Goal: Task Accomplishment & Management: Manage account settings

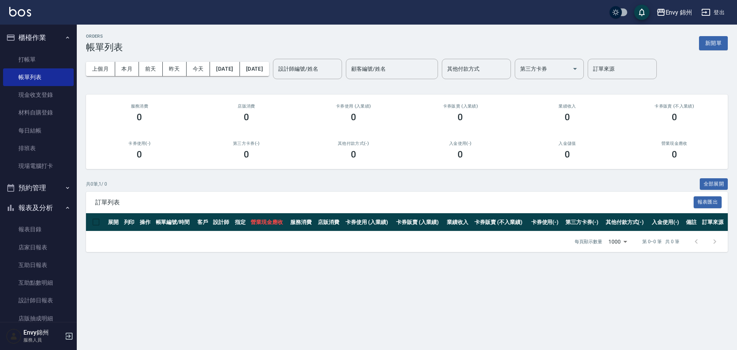
click at [721, 49] on button "新開單" at bounding box center [713, 43] width 29 height 14
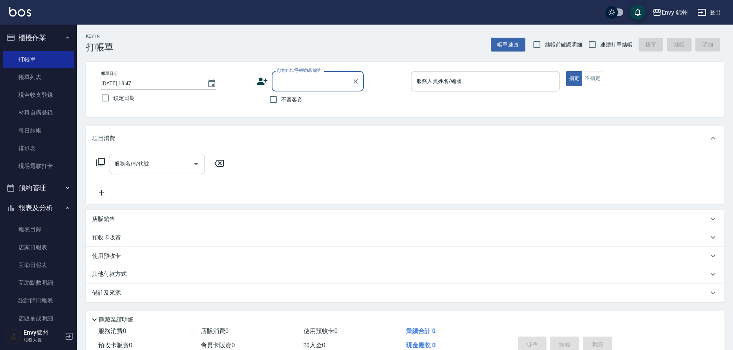
click at [128, 224] on div "店販銷售" at bounding box center [405, 219] width 638 height 18
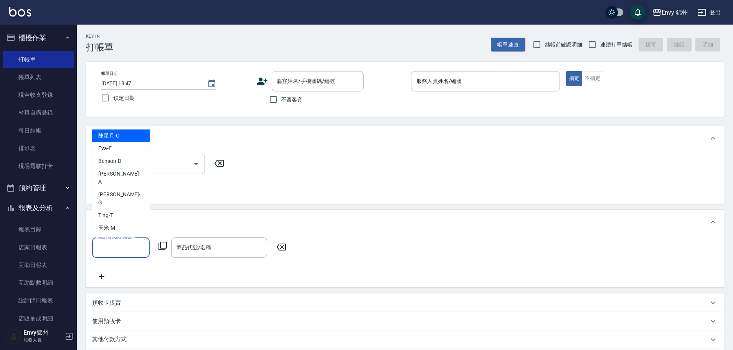
click at [110, 253] on input "服務人員姓名/編號" at bounding box center [121, 247] width 51 height 13
click at [204, 245] on div "商品代號/名稱 商品代號/名稱" at bounding box center [219, 247] width 96 height 20
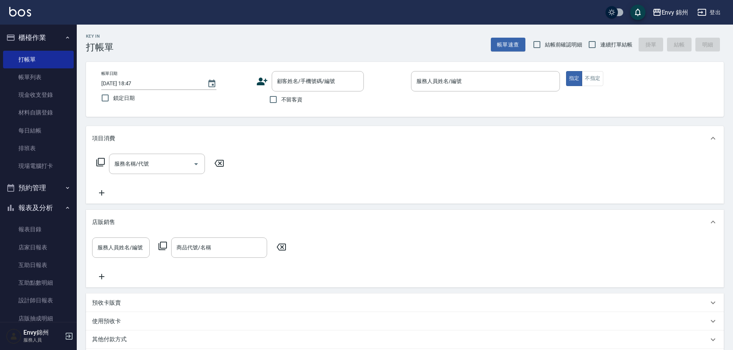
click at [171, 245] on div "服務人員姓名/編號 服務人員姓名/編號 商品代號/名稱 商品代號/名稱" at bounding box center [191, 247] width 199 height 20
click at [164, 246] on icon at bounding box center [162, 245] width 9 height 9
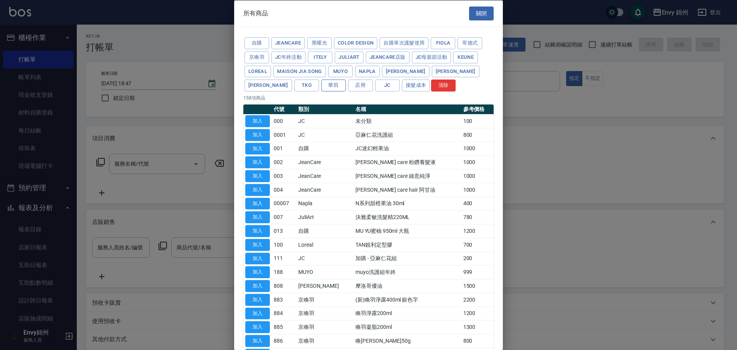
click at [321, 84] on button "華田" at bounding box center [333, 85] width 25 height 12
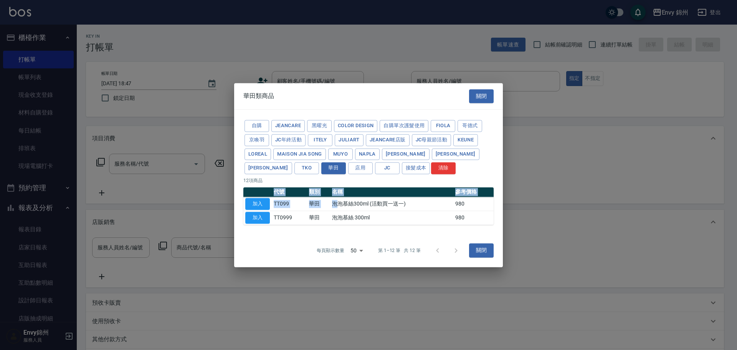
drag, startPoint x: 335, startPoint y: 208, endPoint x: 502, endPoint y: 195, distance: 167.0
click at [502, 195] on div "自購 JeanCare 黑曜光 color design 自購單次護髮使用 Fiola 哥德式 京喚羽 JC年終活動 ITELY JuliArt JeanCa…" at bounding box center [368, 171] width 269 height 124
click at [499, 226] on div "自購 JeanCare 黑曜光 color design 自購單次護髮使用 Fiola 哥德式 京喚羽 JC年終活動 ITELY JuliArt JeanCa…" at bounding box center [368, 171] width 269 height 124
click at [405, 231] on div "自購 JeanCare 黑曜光 color design 自購單次護髮使用 Fiola 哥德式 京喚羽 JC年終活動 ITELY JuliArt JeanCa…" at bounding box center [368, 171] width 269 height 124
drag, startPoint x: 402, startPoint y: 213, endPoint x: 337, endPoint y: 210, distance: 65.3
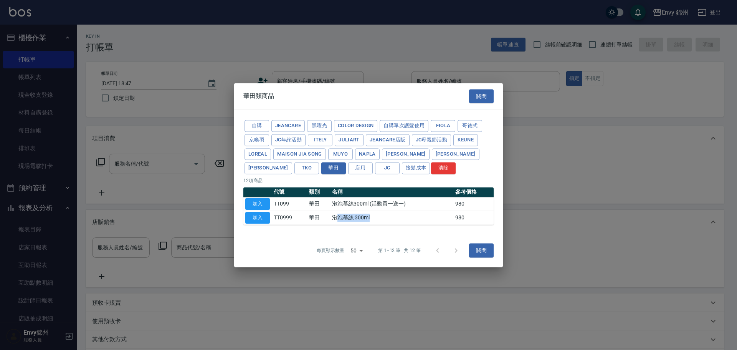
click at [337, 211] on td "泡泡慕絲 300ml" at bounding box center [391, 218] width 123 height 14
click at [331, 214] on tr "加入 TT0999 華田 泡泡慕絲 300ml 980" at bounding box center [368, 218] width 250 height 14
click at [309, 236] on div "每頁顯示數量 50 50 第 1–12 筆 共 12 筆 關閉" at bounding box center [368, 250] width 269 height 33
drag, startPoint x: 302, startPoint y: 223, endPoint x: 370, endPoint y: 217, distance: 68.5
click at [370, 217] on tr "加入 TT0999 華田 泡泡慕絲 300ml 980" at bounding box center [368, 218] width 250 height 14
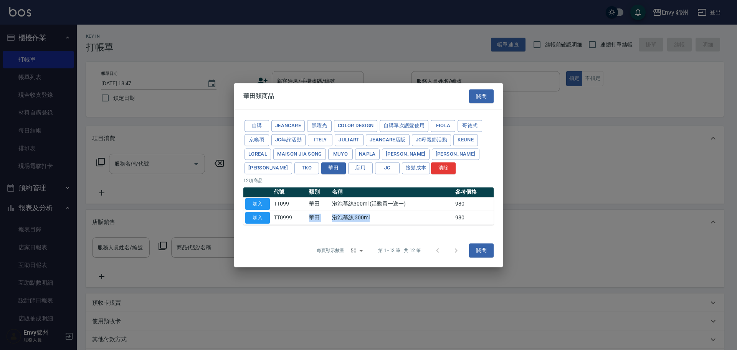
click at [387, 217] on td "泡泡慕絲 300ml" at bounding box center [391, 218] width 123 height 14
click at [390, 249] on p "第 1–12 筆 共 12 筆" at bounding box center [399, 250] width 43 height 7
click at [478, 99] on button "關閉" at bounding box center [481, 96] width 25 height 14
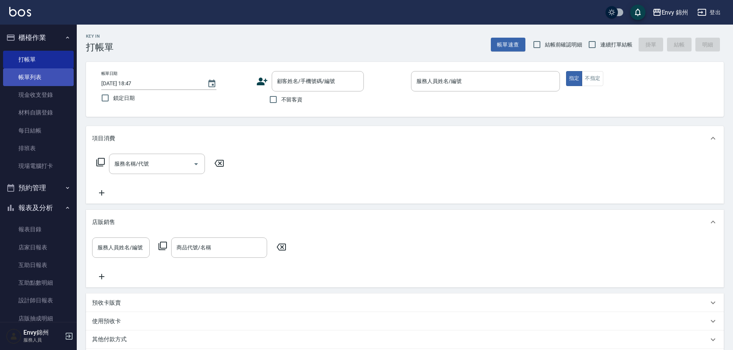
click at [41, 82] on link "帳單列表" at bounding box center [38, 77] width 71 height 18
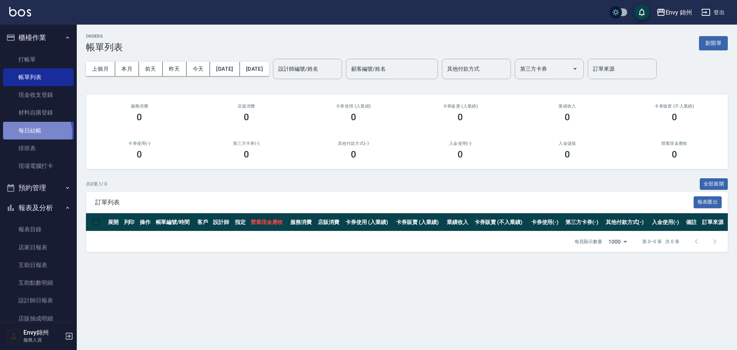
click at [30, 133] on link "每日結帳" at bounding box center [38, 131] width 71 height 18
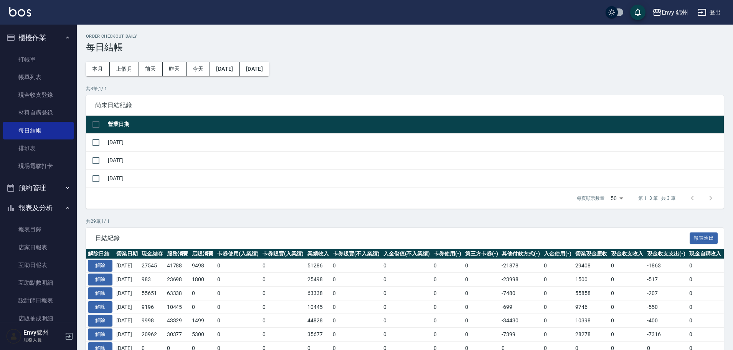
click at [101, 259] on td "解除" at bounding box center [100, 266] width 28 height 14
click at [102, 263] on button "解除" at bounding box center [100, 265] width 25 height 12
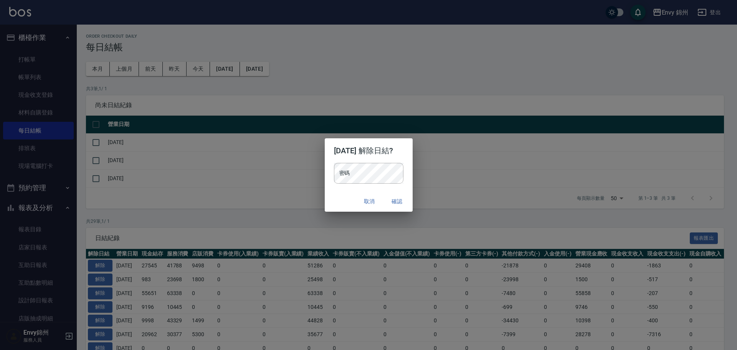
drag, startPoint x: 353, startPoint y: 191, endPoint x: 354, endPoint y: 184, distance: 6.9
click at [353, 189] on div "密碼 密碼" at bounding box center [369, 177] width 88 height 28
click at [343, 201] on div "取消 確認" at bounding box center [369, 201] width 88 height 20
click at [409, 204] on button "確認" at bounding box center [397, 201] width 25 height 14
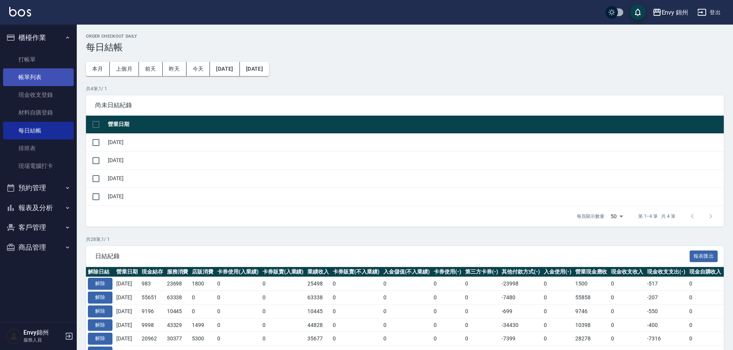
click at [47, 76] on link "帳單列表" at bounding box center [38, 77] width 71 height 18
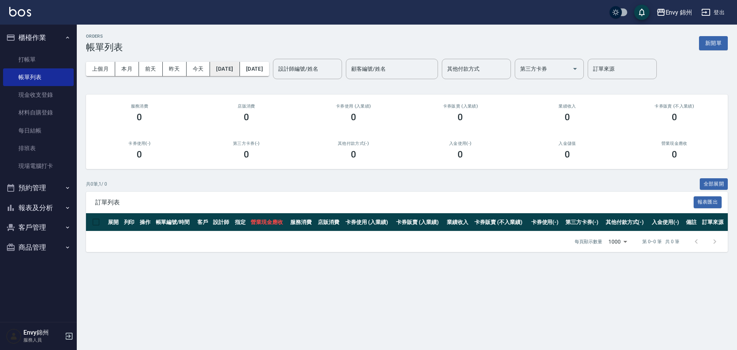
click at [223, 70] on button "[DATE]" at bounding box center [225, 69] width 30 height 14
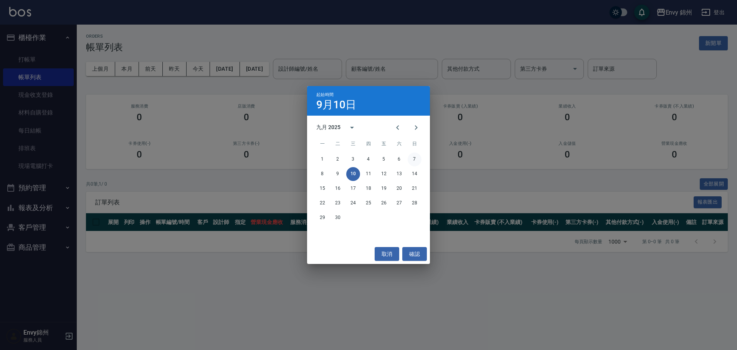
drag, startPoint x: 428, startPoint y: 158, endPoint x: 418, endPoint y: 157, distance: 10.0
click at [427, 158] on div "1 2 3 4 5 6 7" at bounding box center [368, 159] width 123 height 14
click at [417, 157] on button "7" at bounding box center [415, 159] width 14 height 14
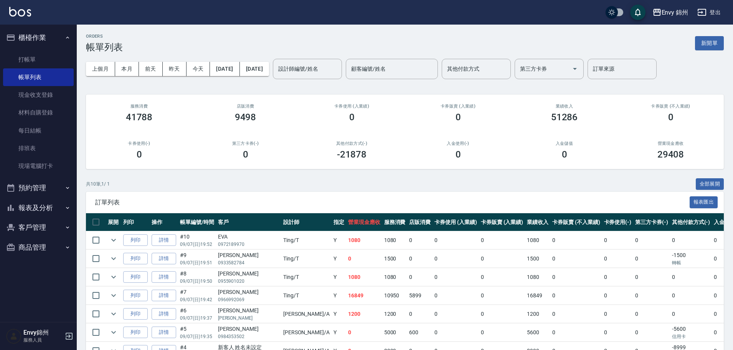
click at [276, 77] on div "上個月 本月 前天 昨天 今天 2025/09/07 2025/09/10 設計師編號/姓名 設計師編號/姓名 顧客編號/姓名 顧客編號/姓名 其他付款方式 …" at bounding box center [405, 69] width 638 height 33
click at [269, 72] on button "[DATE]" at bounding box center [254, 69] width 29 height 14
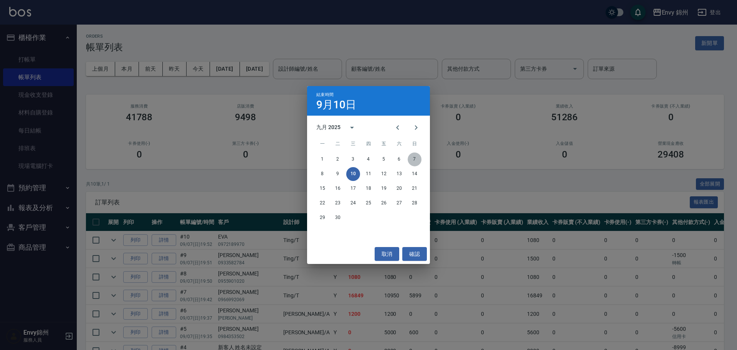
click at [414, 163] on button "7" at bounding box center [415, 159] width 14 height 14
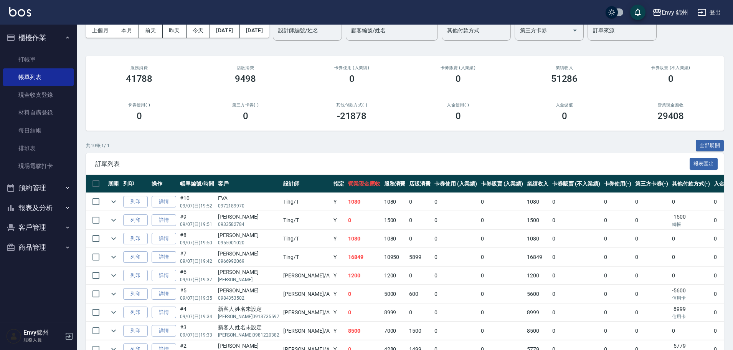
scroll to position [101, 0]
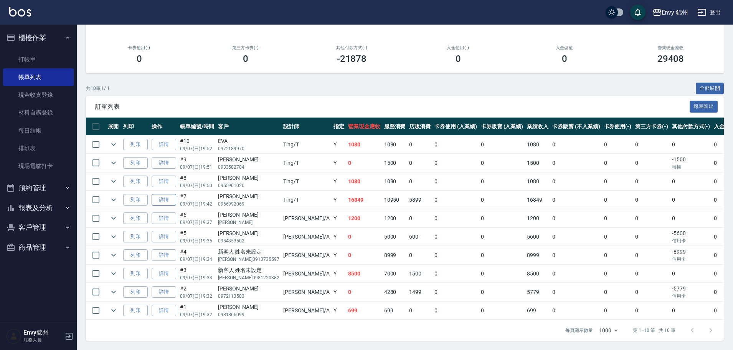
click at [162, 194] on link "詳情" at bounding box center [164, 200] width 25 height 12
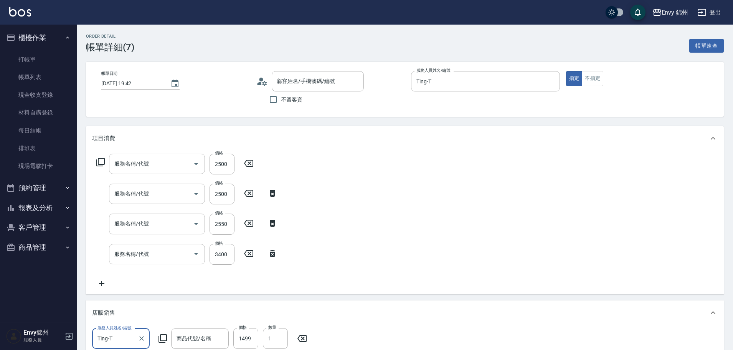
type input "2025/09/07 19:42"
type input "Ting-T"
type input "設計師原本客人"
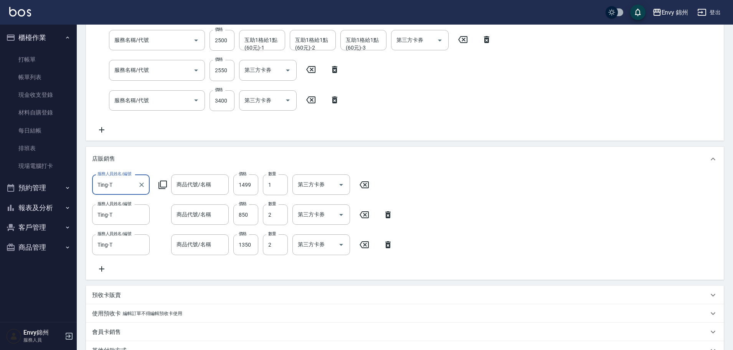
type input "701 染髮(701)"
type input "京喚羽系統修護(短髮)(631)"
type input "MUYO 去黃 (大) 950ml"
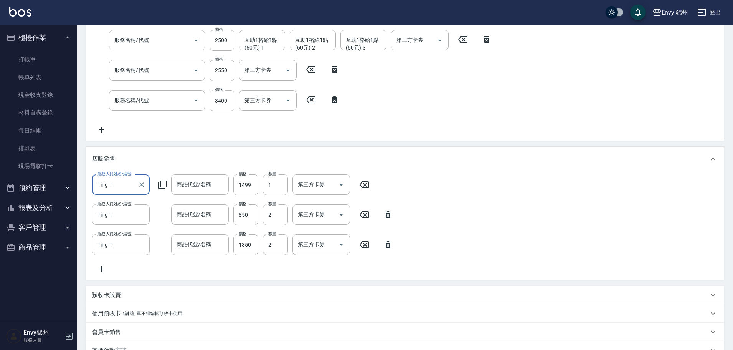
type input "泡泡慕絲 300ml"
type input "MUYO 大 洗髮精/護髮乳 950ml"
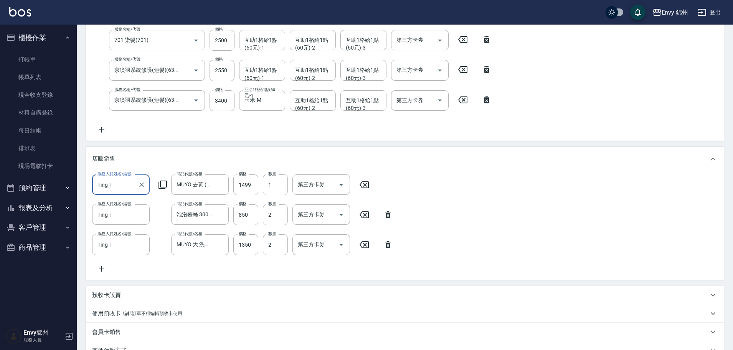
type input "謝育晴/0966992069/"
click at [210, 218] on input "泡泡慕絲 300ml" at bounding box center [194, 214] width 39 height 13
click at [222, 213] on icon "Clear" at bounding box center [221, 215] width 8 height 8
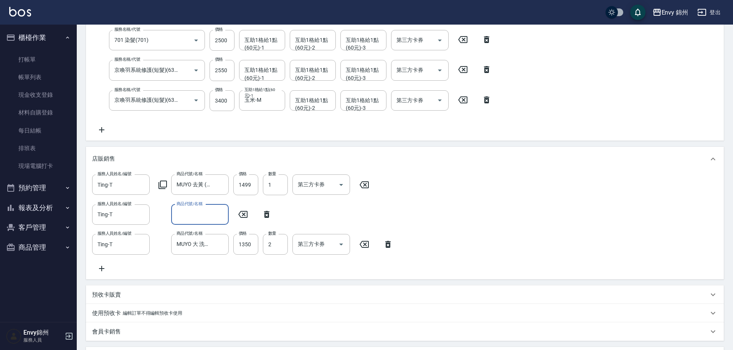
scroll to position [0, 0]
click at [209, 216] on input "商品代號/名稱" at bounding box center [200, 214] width 51 height 13
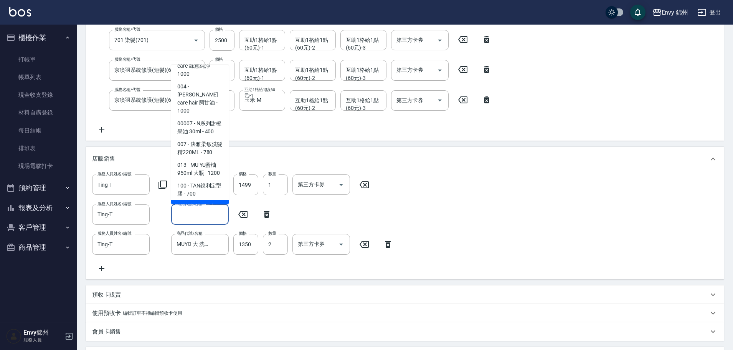
scroll to position [230, 0]
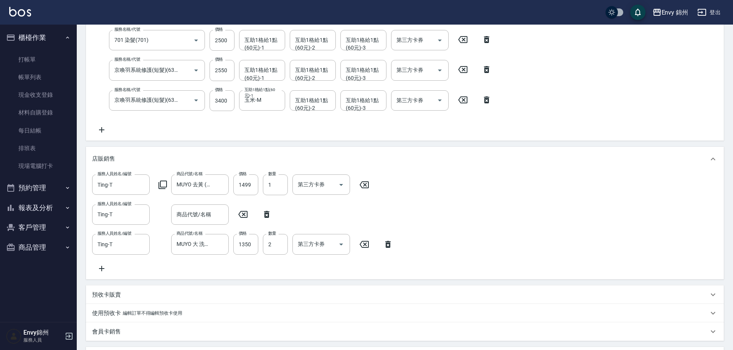
click at [268, 211] on icon at bounding box center [266, 214] width 5 height 7
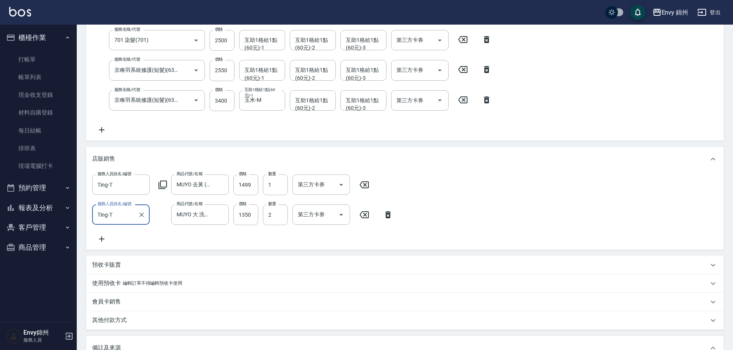
click at [102, 239] on icon at bounding box center [101, 238] width 5 height 5
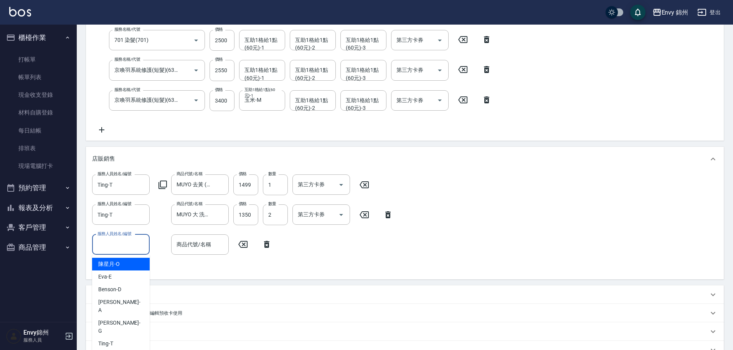
click at [132, 249] on input "服務人員姓名/編號" at bounding box center [121, 244] width 51 height 13
click at [219, 251] on div "商品代號/名稱" at bounding box center [200, 244] width 58 height 20
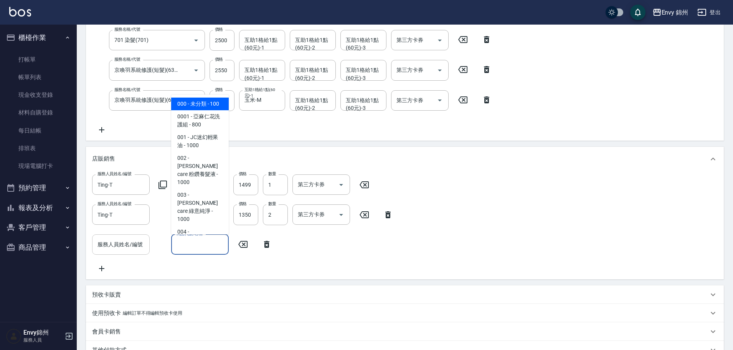
click at [130, 246] on input "服務人員姓名/編號" at bounding box center [121, 244] width 51 height 13
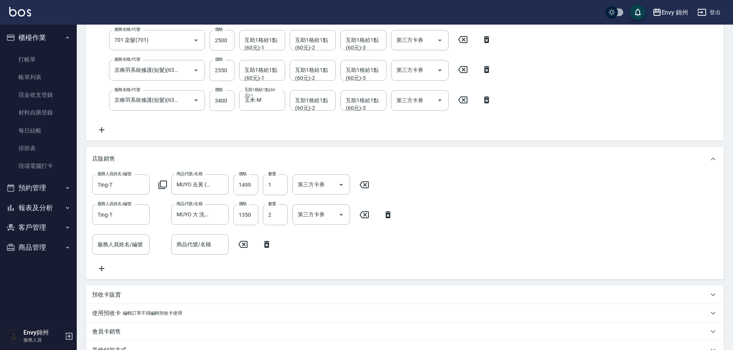
click at [384, 216] on icon at bounding box center [387, 214] width 19 height 9
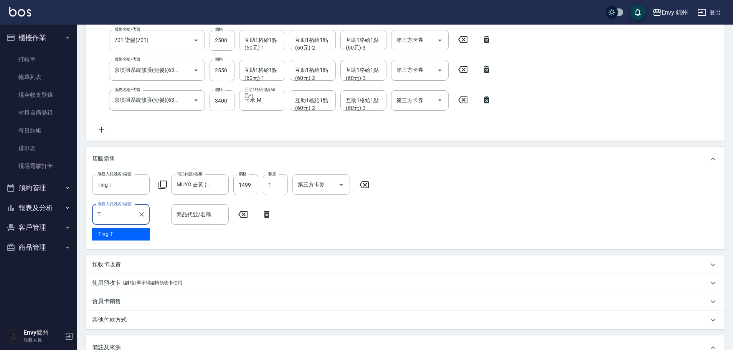
click at [113, 231] on span "Ting -T" at bounding box center [105, 234] width 15 height 8
type input "Ting-T"
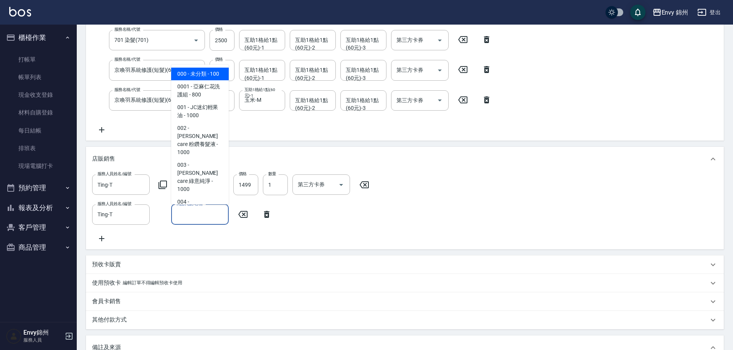
click at [196, 212] on input "商品代號/名稱" at bounding box center [200, 214] width 51 height 13
click at [266, 211] on icon at bounding box center [266, 214] width 5 height 7
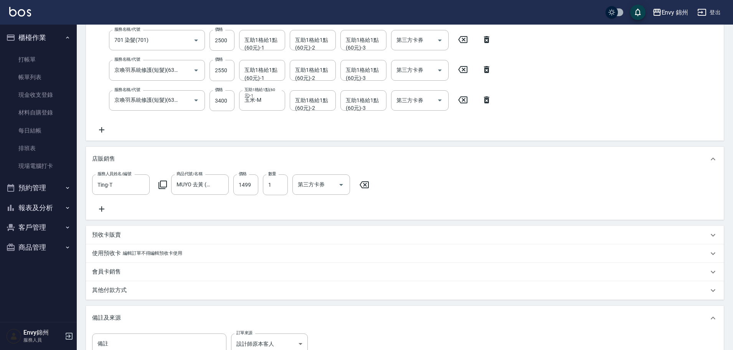
click at [105, 208] on icon at bounding box center [101, 208] width 19 height 9
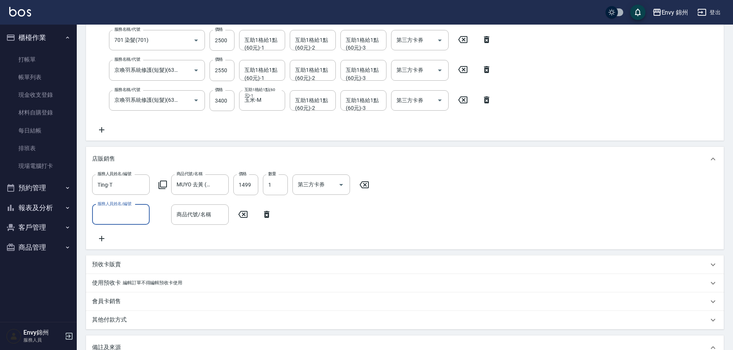
click at [135, 213] on input "服務人員姓名/編號" at bounding box center [121, 214] width 51 height 13
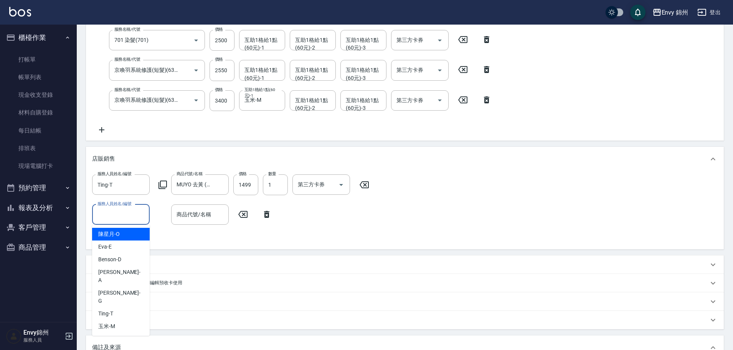
click at [162, 180] on icon at bounding box center [162, 184] width 9 height 9
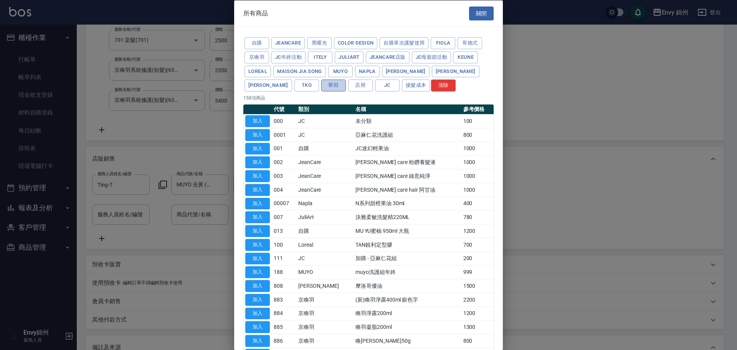
click at [321, 85] on button "華田" at bounding box center [333, 85] width 25 height 12
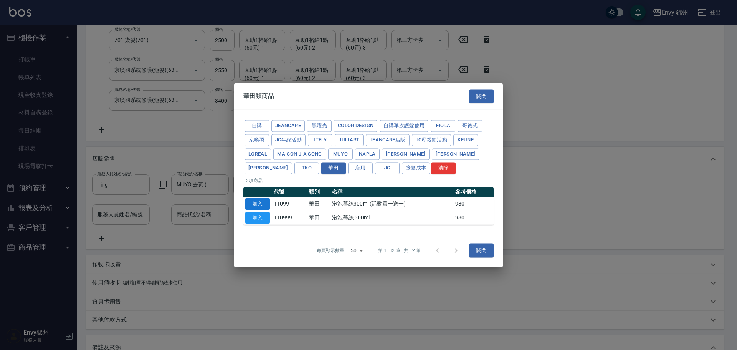
click at [253, 203] on button "加入" at bounding box center [257, 204] width 25 height 12
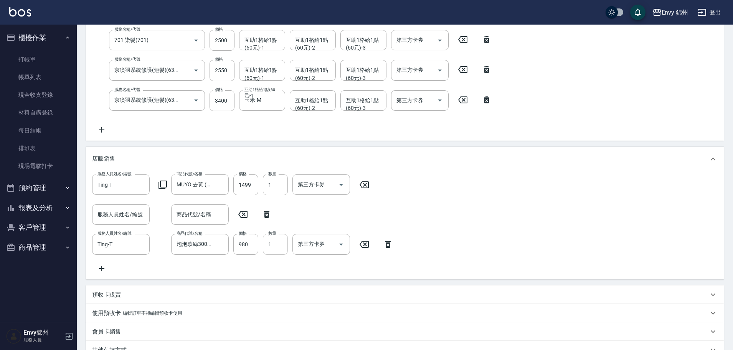
click at [271, 243] on input "1" at bounding box center [275, 244] width 25 height 21
click at [269, 212] on icon at bounding box center [266, 214] width 19 height 9
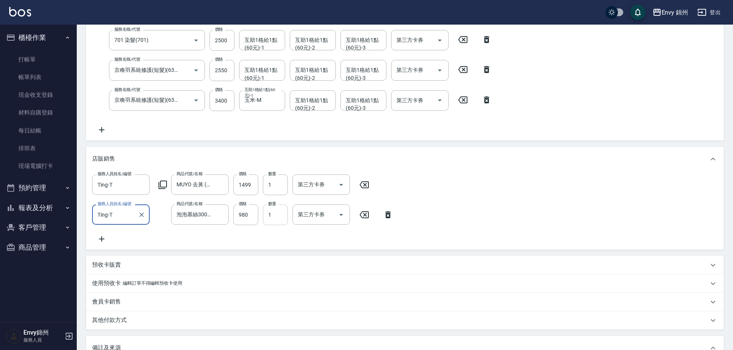
click at [277, 219] on input "1" at bounding box center [275, 214] width 25 height 21
drag, startPoint x: 232, startPoint y: 216, endPoint x: 241, endPoint y: 215, distance: 9.6
click at [233, 216] on div "服務人員姓名/編號 Ting-T 服務人員姓名/編號 商品代號/名稱 泡泡慕絲300ml (活動買一送一) 商品代號/名稱 價格 980 價格 數量 1 數量…" at bounding box center [244, 214] width 305 height 21
click at [241, 215] on input "980" at bounding box center [245, 214] width 25 height 21
type input "850"
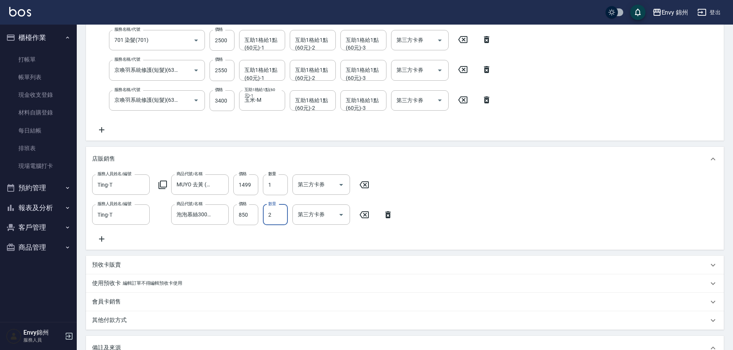
type input "2"
drag, startPoint x: 383, startPoint y: 236, endPoint x: 383, endPoint y: 243, distance: 7.3
click at [383, 242] on div "服務人員姓名/編號 Ting-T 服務人員姓名/編號 商品代號/名稱 MUYO 去黃 (大) 950ml 商品代號/名稱 價格 1499 價格 數量 1 數量…" at bounding box center [404, 208] width 625 height 69
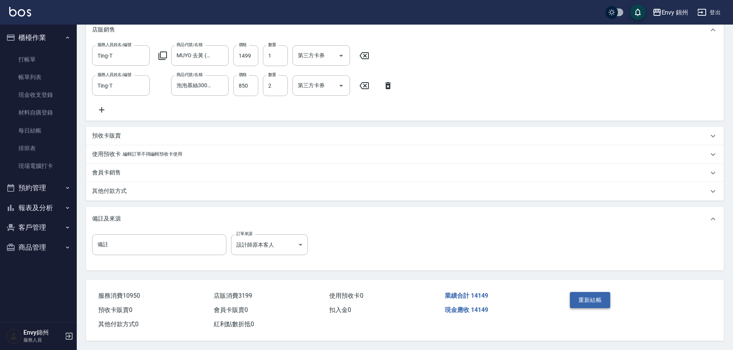
click at [591, 297] on button "重新結帳" at bounding box center [590, 300] width 41 height 16
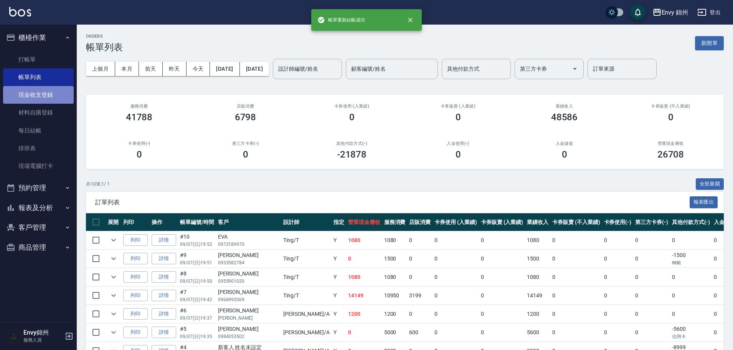
click at [45, 100] on link "現金收支登錄" at bounding box center [38, 95] width 71 height 18
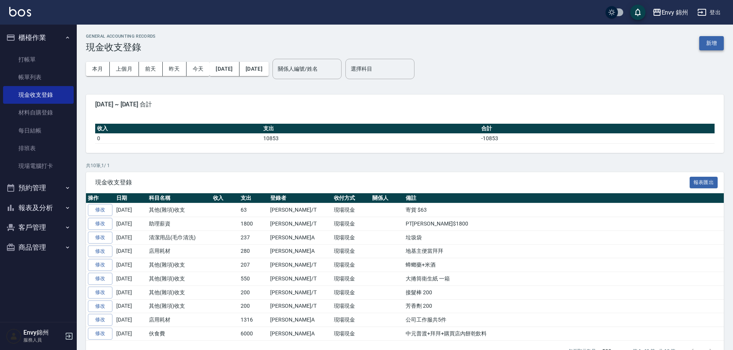
drag, startPoint x: 716, startPoint y: 51, endPoint x: 716, endPoint y: 46, distance: 4.6
click at [716, 47] on div "GENERAL ACCOUNTING RECORDS 現金收支登錄 新增" at bounding box center [405, 43] width 638 height 19
click at [716, 43] on button "新增" at bounding box center [711, 43] width 25 height 14
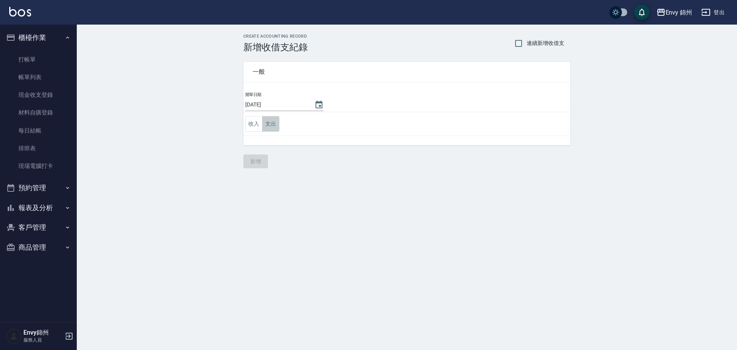
click at [275, 127] on button "支出" at bounding box center [270, 124] width 17 height 16
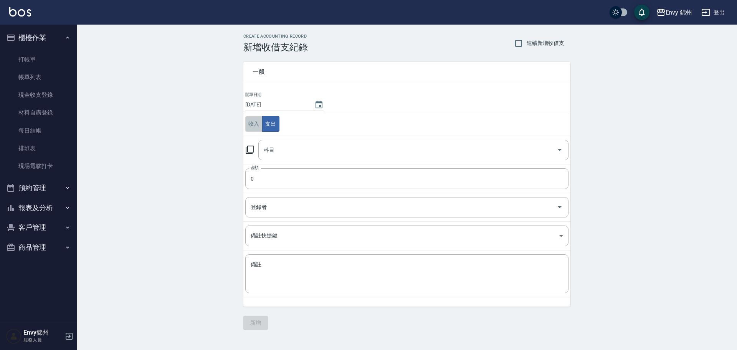
click at [256, 124] on button "收入" at bounding box center [253, 124] width 17 height 16
click at [297, 150] on input "科目" at bounding box center [408, 149] width 292 height 13
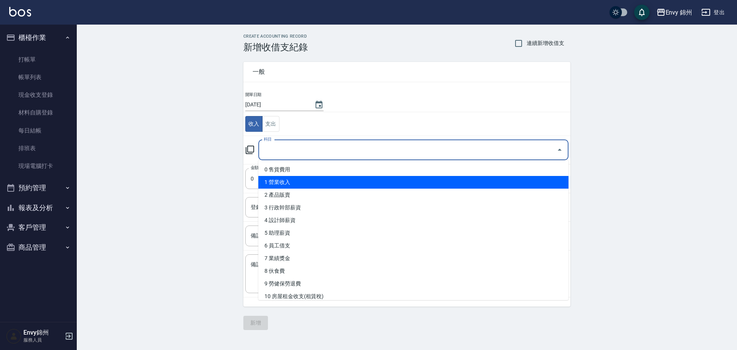
click at [322, 177] on li "1 營業收入" at bounding box center [413, 182] width 310 height 13
type input "1 營業收入"
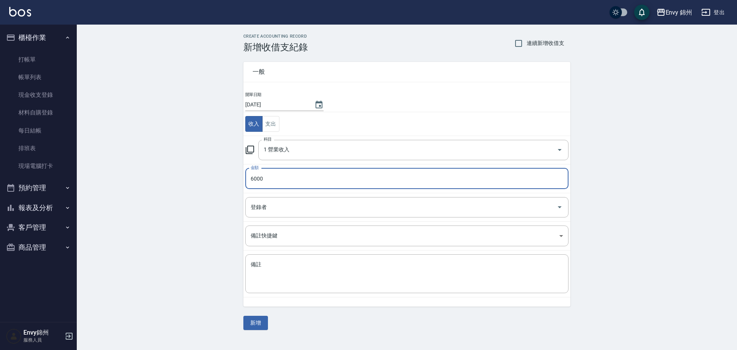
type input "6000"
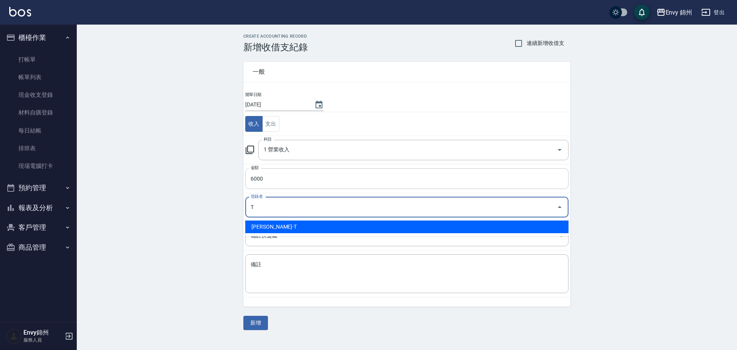
type input "潘昀廷-T"
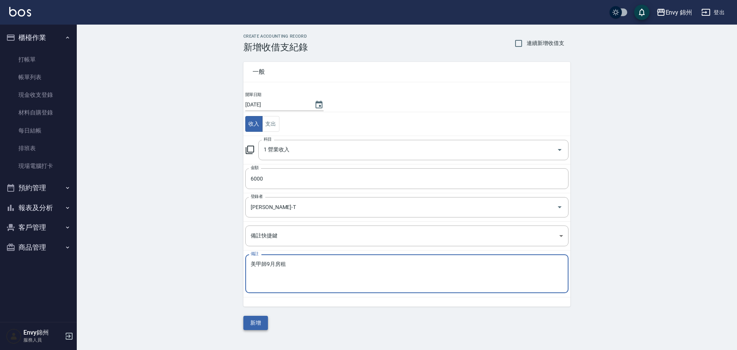
type textarea "美甲師9月房租"
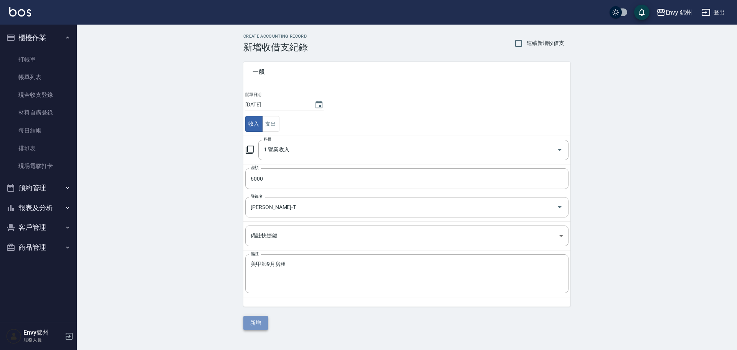
click at [252, 325] on button "新增" at bounding box center [255, 322] width 25 height 14
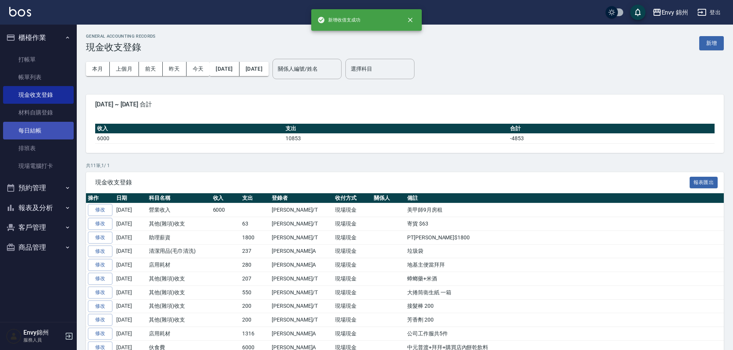
drag, startPoint x: 35, startPoint y: 132, endPoint x: 61, endPoint y: 132, distance: 26.9
click at [35, 132] on link "每日結帳" at bounding box center [38, 131] width 71 height 18
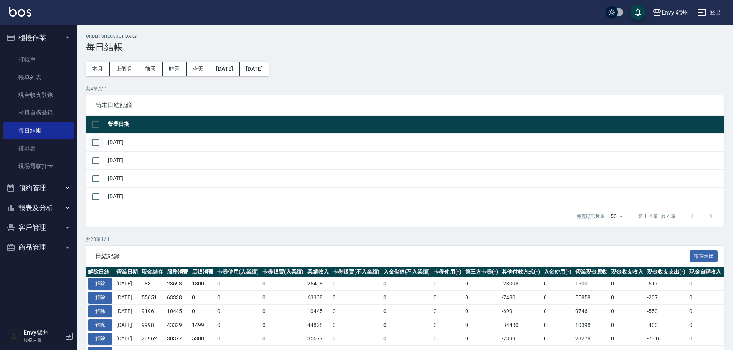
click at [95, 140] on input "checkbox" at bounding box center [96, 142] width 16 height 16
checkbox input "true"
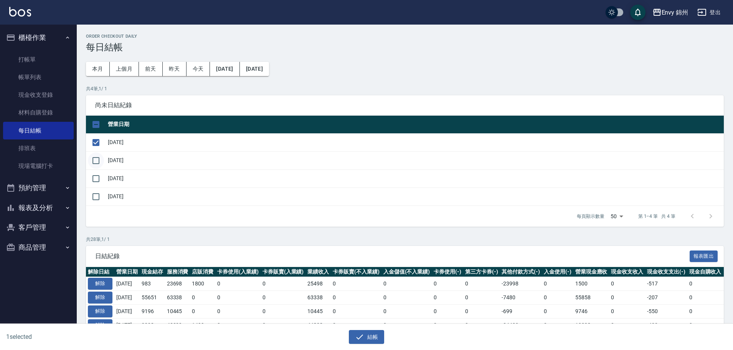
click at [94, 155] on input "checkbox" at bounding box center [96, 160] width 16 height 16
checkbox input "true"
click at [95, 171] on input "checkbox" at bounding box center [96, 178] width 16 height 16
checkbox input "true"
click at [101, 191] on input "checkbox" at bounding box center [96, 196] width 16 height 16
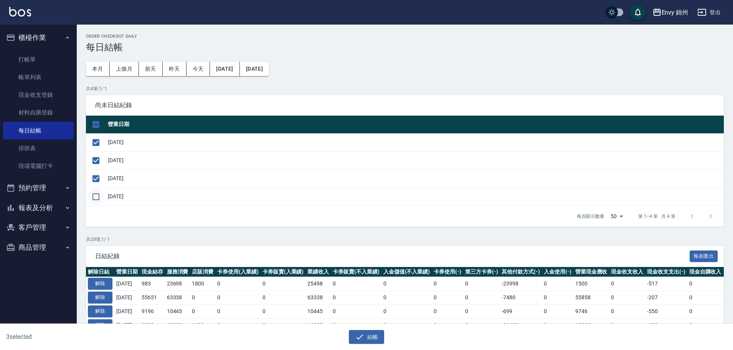
checkbox input "true"
click at [101, 194] on input "checkbox" at bounding box center [96, 196] width 16 height 16
checkbox input "false"
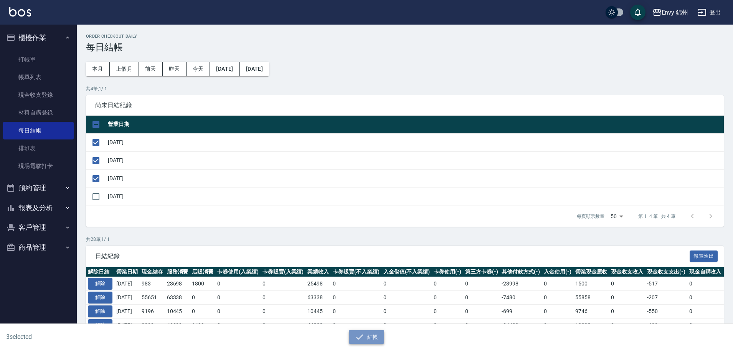
click at [369, 335] on button "結帳" at bounding box center [367, 337] width 36 height 14
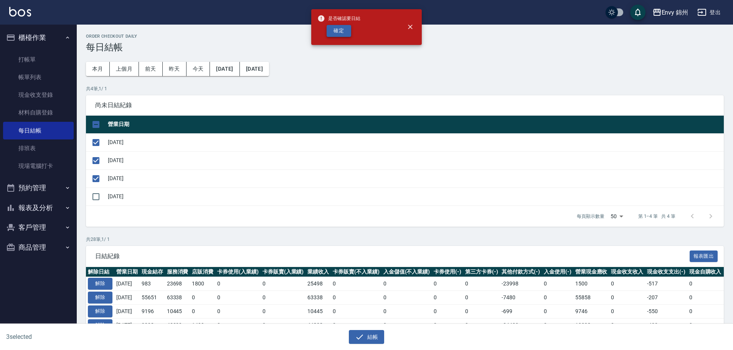
click at [337, 36] on button "確定" at bounding box center [339, 31] width 25 height 12
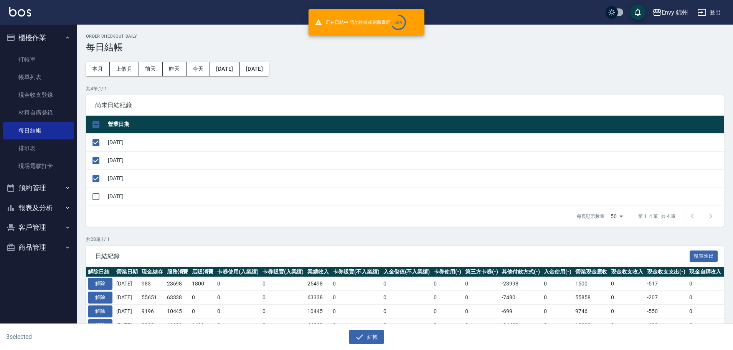
checkbox input "false"
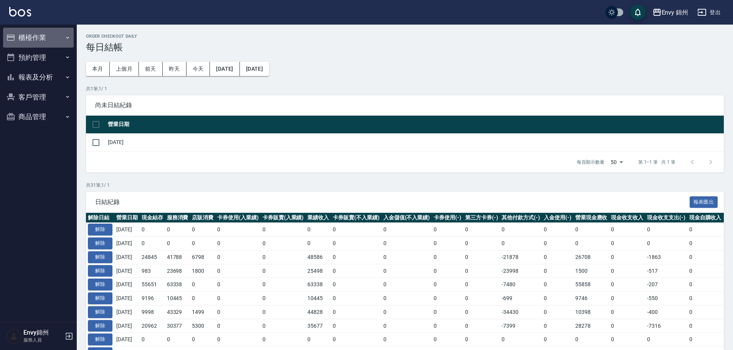
click at [55, 41] on button "櫃檯作業" at bounding box center [38, 38] width 71 height 20
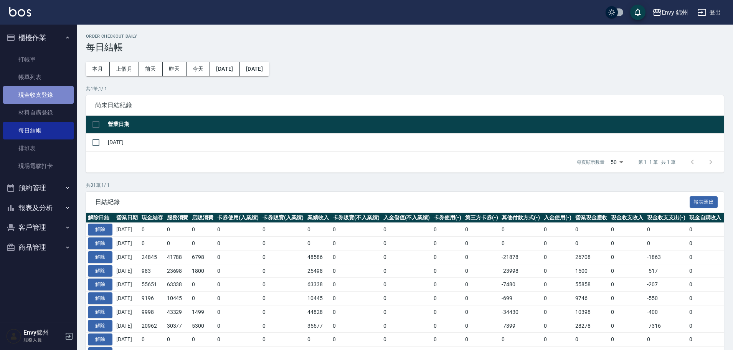
click at [44, 98] on link "現金收支登錄" at bounding box center [38, 95] width 71 height 18
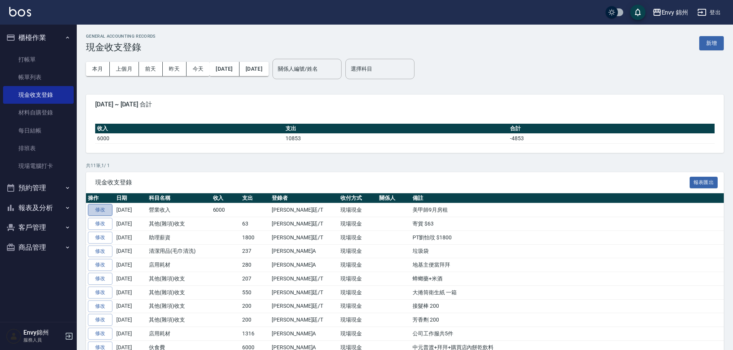
click at [100, 208] on link "修改" at bounding box center [100, 210] width 25 height 12
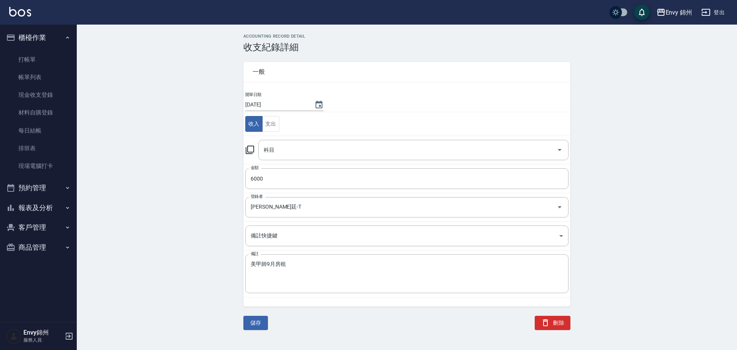
type input "1 營業收入"
click at [315, 107] on icon "Choose date, selected date is 2025-09-10" at bounding box center [318, 105] width 7 height 8
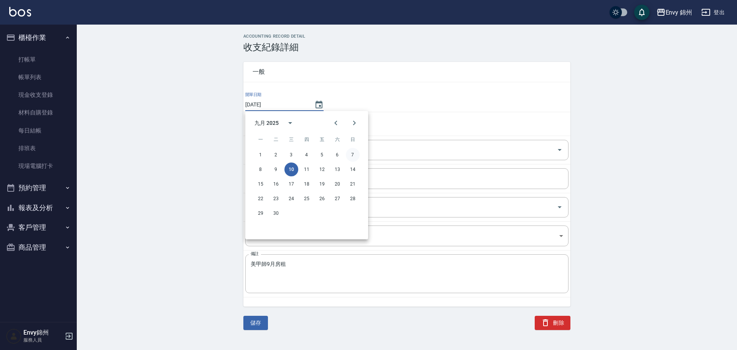
drag, startPoint x: 355, startPoint y: 146, endPoint x: 352, endPoint y: 150, distance: 5.2
click at [355, 146] on span "日" at bounding box center [353, 139] width 14 height 15
click at [351, 152] on button "7" at bounding box center [353, 155] width 14 height 14
type input "[DATE]"
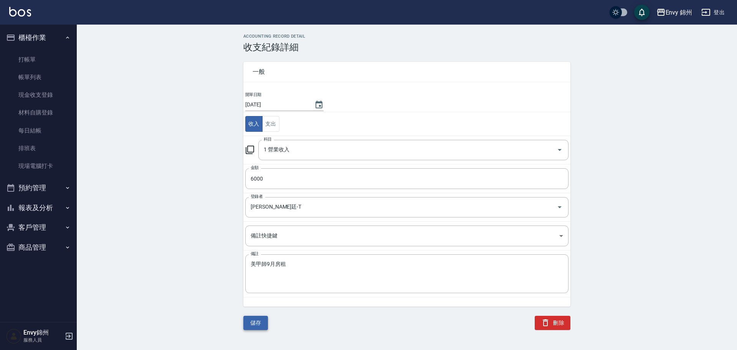
click at [251, 325] on button "儲存" at bounding box center [255, 322] width 25 height 14
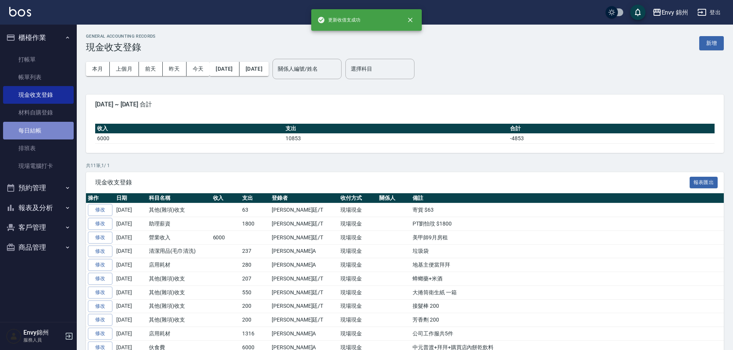
click at [46, 127] on link "每日結帳" at bounding box center [38, 131] width 71 height 18
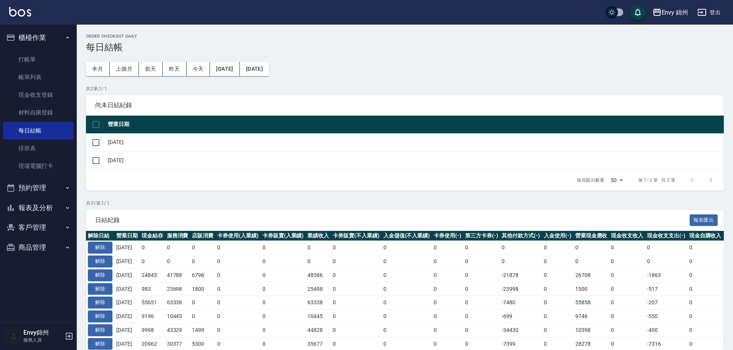
click at [99, 142] on input "checkbox" at bounding box center [96, 142] width 16 height 16
checkbox input "true"
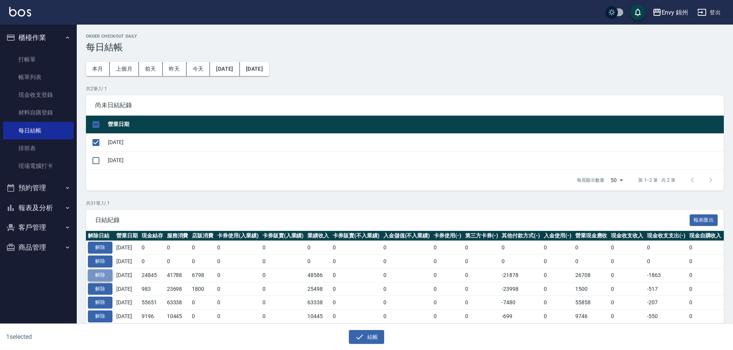
click at [109, 277] on button "解除" at bounding box center [100, 275] width 25 height 12
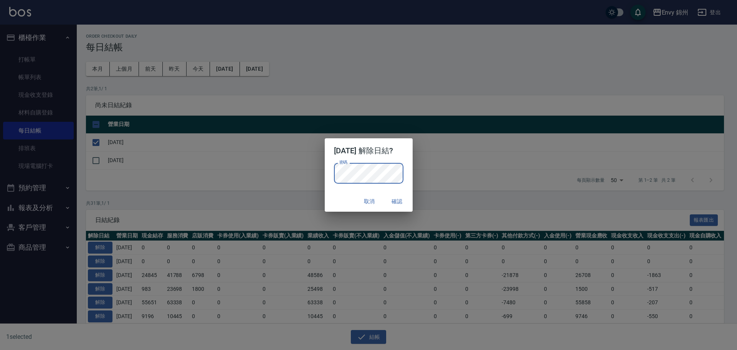
click at [350, 162] on h2 "[DATE] 解除日結?" at bounding box center [369, 150] width 88 height 25
click at [412, 179] on div "密碼 密碼" at bounding box center [369, 177] width 88 height 28
click at [403, 196] on button "確認" at bounding box center [397, 201] width 25 height 14
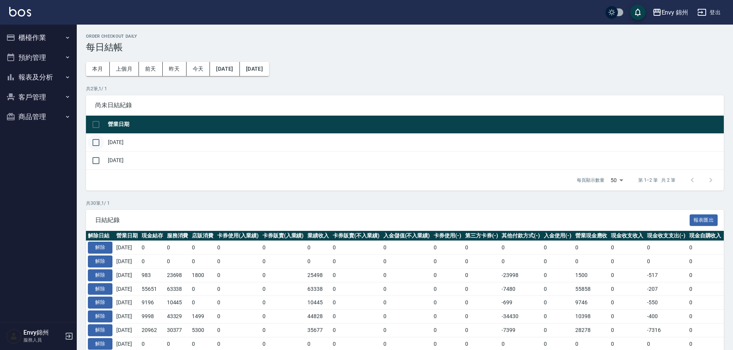
click at [97, 141] on input "checkbox" at bounding box center [96, 142] width 16 height 16
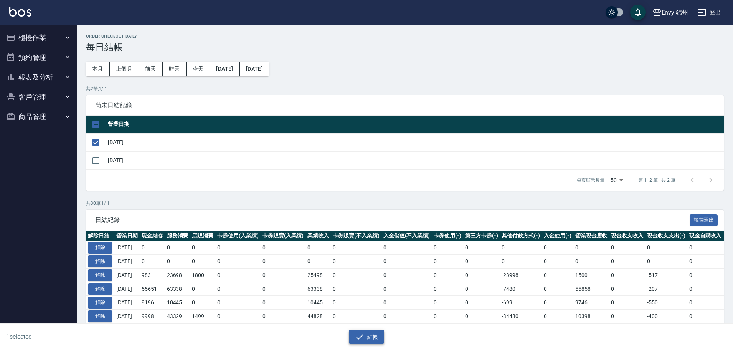
click at [361, 335] on icon "button" at bounding box center [359, 336] width 7 height 5
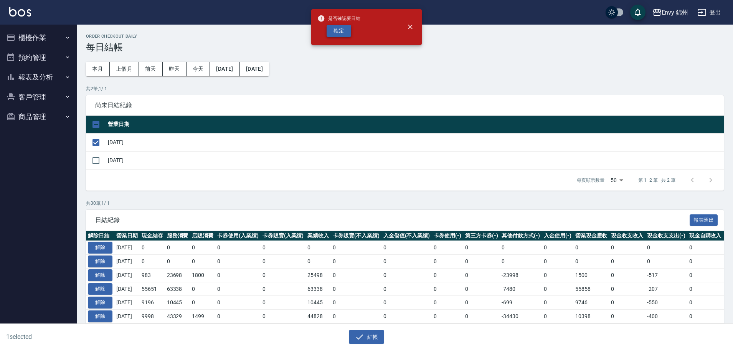
click at [337, 34] on button "確定" at bounding box center [339, 31] width 25 height 12
checkbox input "false"
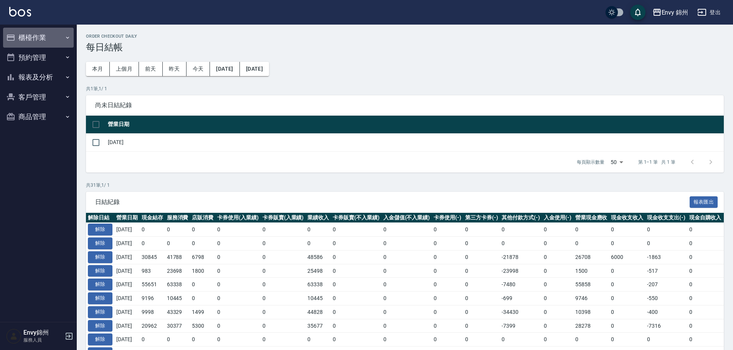
click at [28, 33] on button "櫃檯作業" at bounding box center [38, 38] width 71 height 20
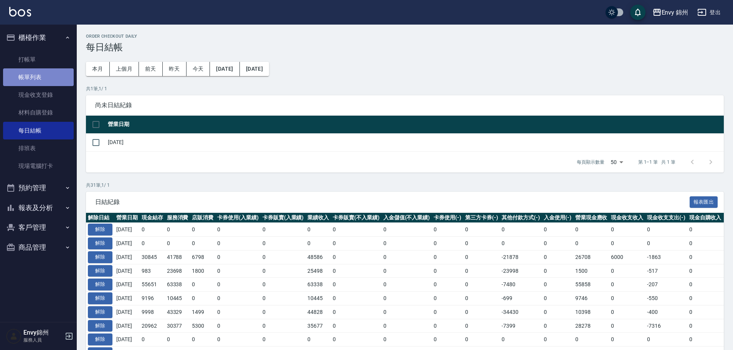
click at [12, 72] on link "帳單列表" at bounding box center [38, 77] width 71 height 18
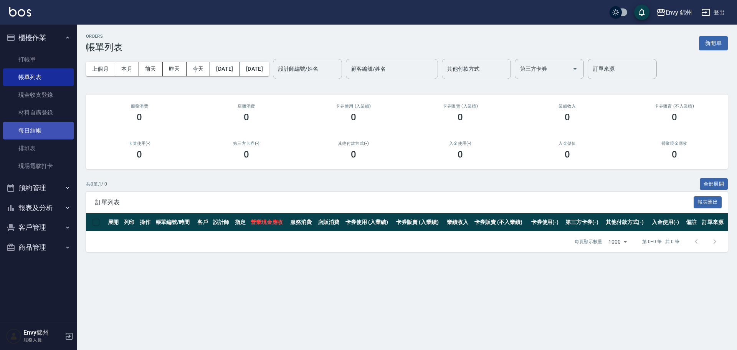
click at [34, 127] on link "每日結帳" at bounding box center [38, 131] width 71 height 18
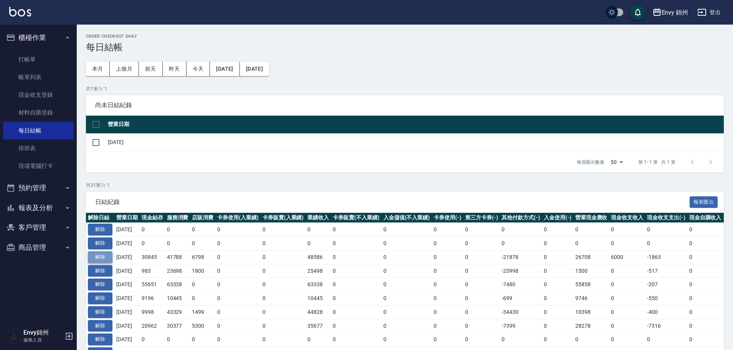
click at [101, 257] on button "解除" at bounding box center [100, 257] width 25 height 12
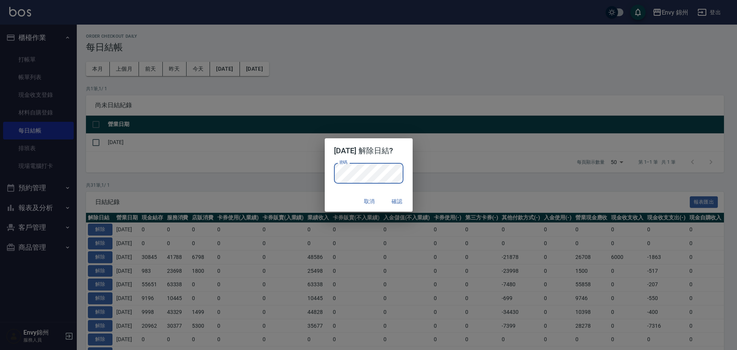
click at [403, 178] on p "密碼 密碼" at bounding box center [368, 173] width 69 height 21
click at [406, 202] on button "確認" at bounding box center [397, 201] width 25 height 14
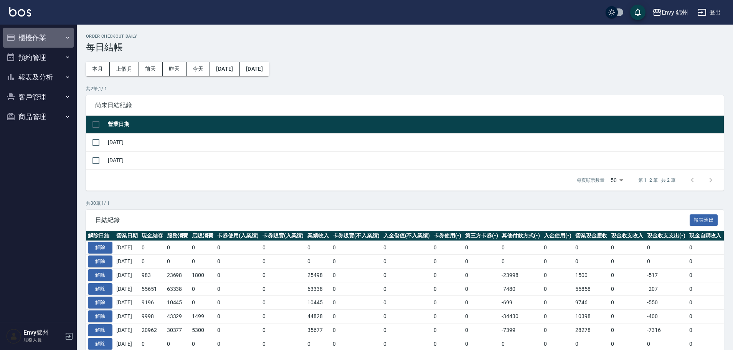
click at [49, 31] on button "櫃檯作業" at bounding box center [38, 38] width 71 height 20
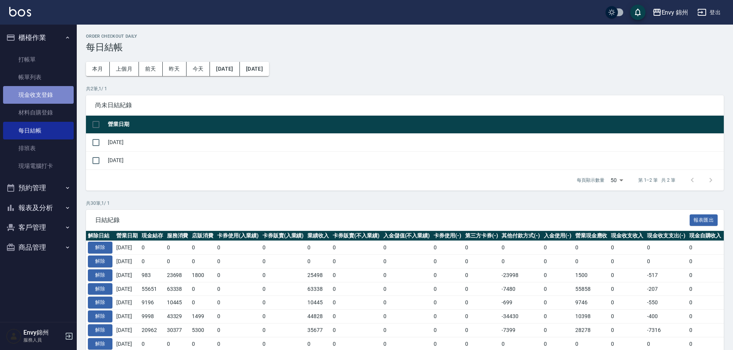
click at [46, 98] on link "現金收支登錄" at bounding box center [38, 95] width 71 height 18
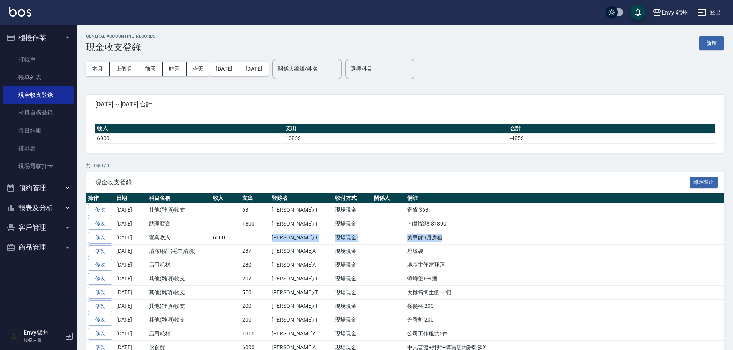
drag, startPoint x: 234, startPoint y: 234, endPoint x: 494, endPoint y: 238, distance: 260.6
click at [494, 238] on tr "修改 [DATE] 營業收入 6000 [PERSON_NAME]/T 現場現金 美甲師9月房租" at bounding box center [405, 237] width 638 height 14
click at [495, 238] on td "美甲師9月房租" at bounding box center [564, 237] width 318 height 14
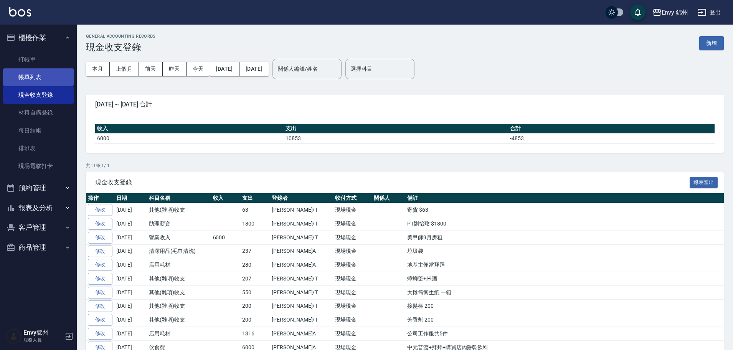
click at [26, 74] on link "帳單列表" at bounding box center [38, 77] width 71 height 18
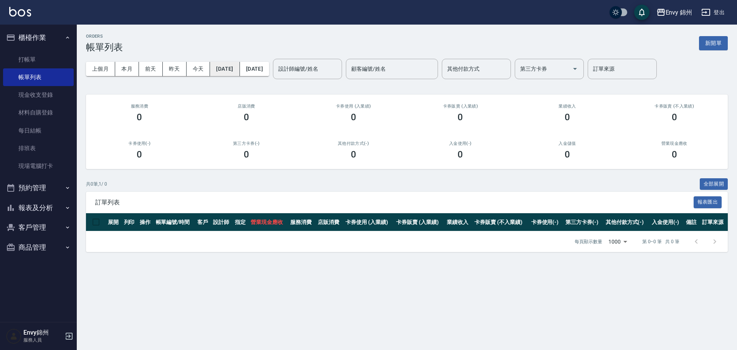
click at [217, 70] on button "[DATE]" at bounding box center [225, 69] width 30 height 14
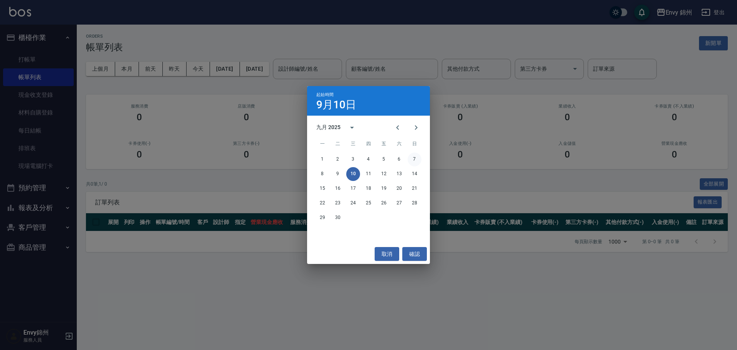
click at [418, 160] on button "7" at bounding box center [415, 159] width 14 height 14
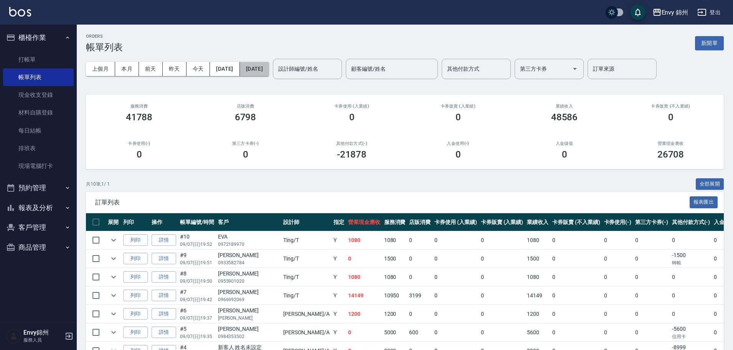
click at [269, 64] on button "[DATE]" at bounding box center [254, 69] width 29 height 14
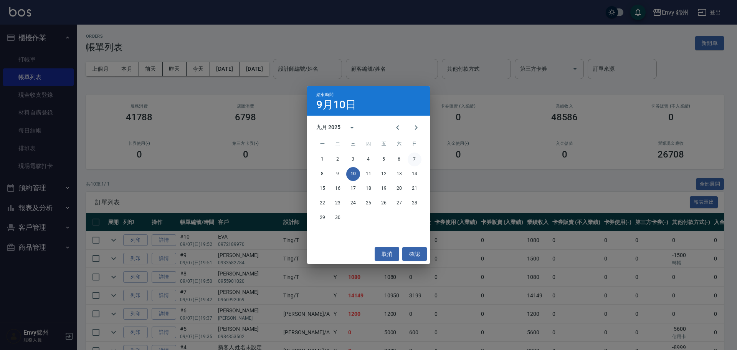
click at [409, 156] on button "7" at bounding box center [415, 159] width 14 height 14
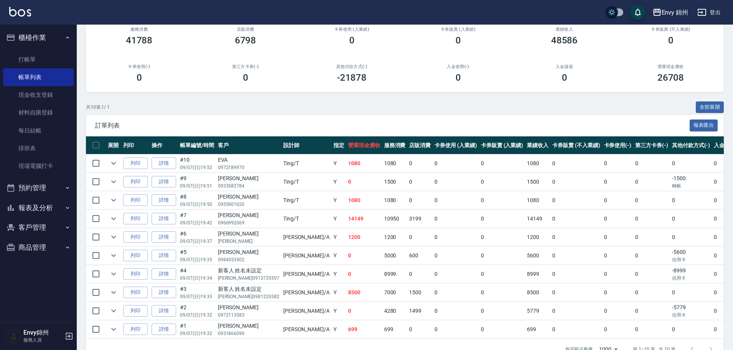
scroll to position [101, 0]
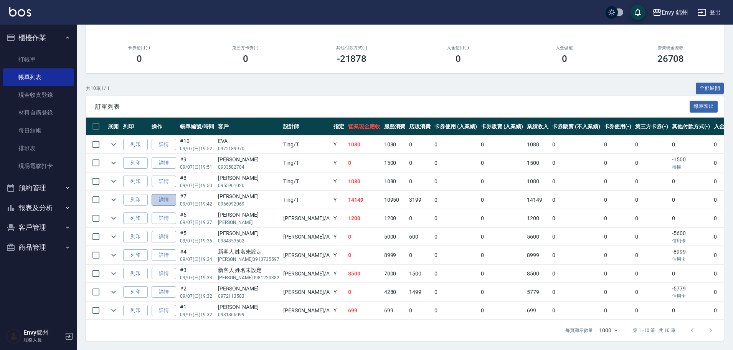
click at [161, 195] on link "詳情" at bounding box center [164, 200] width 25 height 12
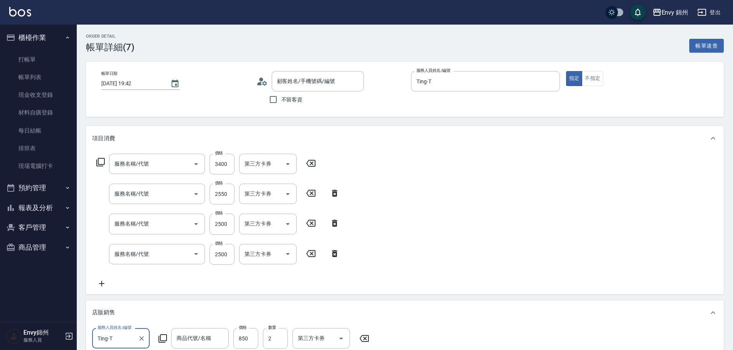
type input "2025/09/07 19:42"
type input "Ting-T"
type input "京喚羽系統修護(短髮)(631)"
type input "701 染髮(701)"
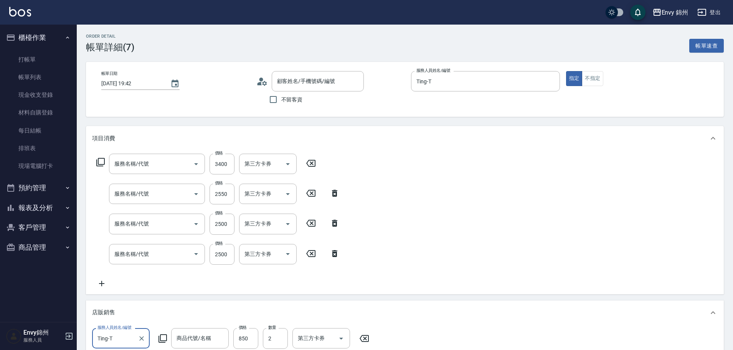
type input "701 染髮(701)"
type input "設計師原本客人"
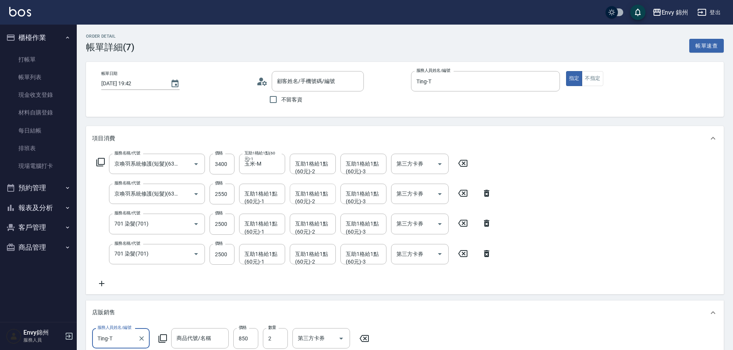
type input "謝育晴/0966992069/"
type input "泡泡慕絲300ml (活動買一送一)"
type input "MUYO 去黃 (大) 950ml"
click at [216, 166] on input "3400" at bounding box center [222, 163] width 25 height 21
type input "3000"
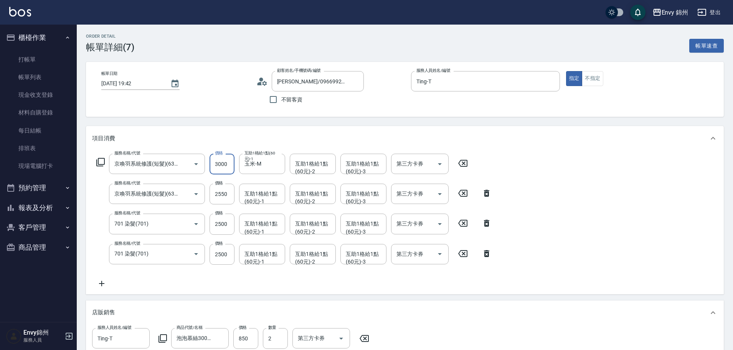
click at [603, 193] on div "服務名稱/代號 京喚羽系統修護(短髮)(631) 服務名稱/代號 價格 3000 價格 互助1格給1點(60元)-1 玉米-M 互助1格給1點(60元)-1 …" at bounding box center [405, 222] width 638 height 144
click at [225, 198] on input "2550" at bounding box center [222, 193] width 25 height 21
type input "2500"
click at [668, 196] on div "服務名稱/代號 京喚羽系統修護(短髮)(631) 服務名稱/代號 價格 3000 價格 互助1格給1點(60元)-1 玉米-M 互助1格給1點(60元)-1 …" at bounding box center [405, 222] width 638 height 144
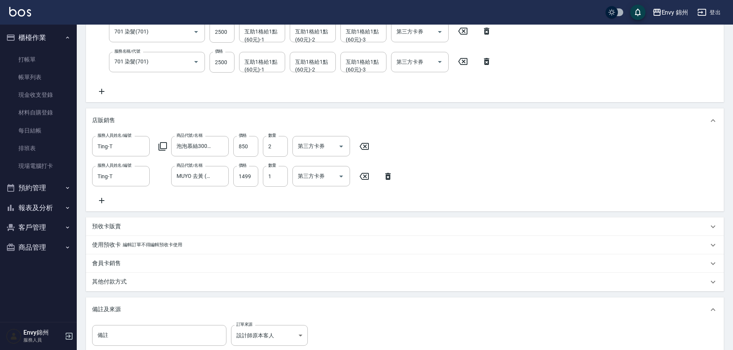
scroll to position [292, 0]
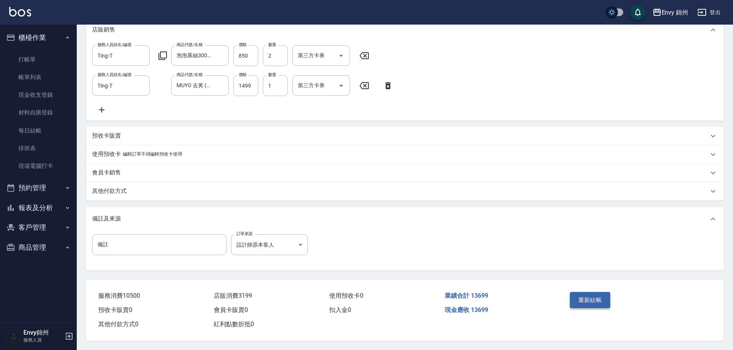
click at [585, 293] on button "重新結帳" at bounding box center [590, 300] width 41 height 16
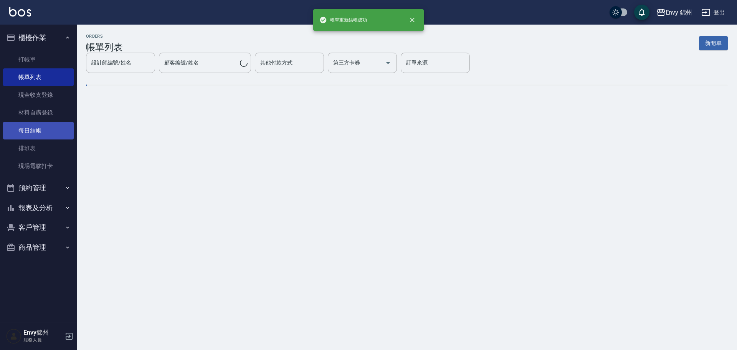
drag, startPoint x: 38, startPoint y: 134, endPoint x: 58, endPoint y: 135, distance: 19.7
click at [38, 134] on link "每日結帳" at bounding box center [38, 131] width 71 height 18
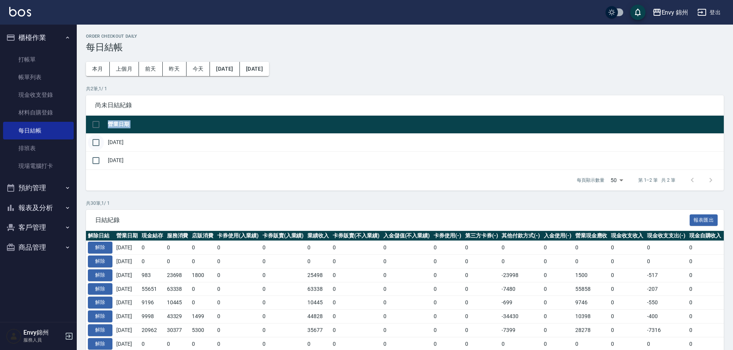
click at [90, 134] on table "營業日期 2025/09/07 2025/09/10" at bounding box center [405, 142] width 638 height 54
click at [93, 138] on input "checkbox" at bounding box center [96, 142] width 16 height 16
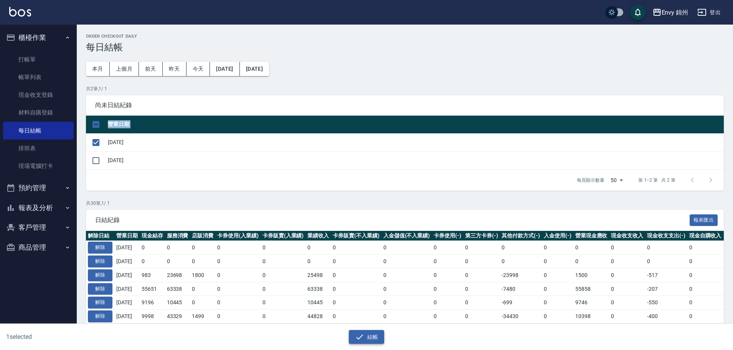
click at [363, 331] on button "結帳" at bounding box center [367, 337] width 36 height 14
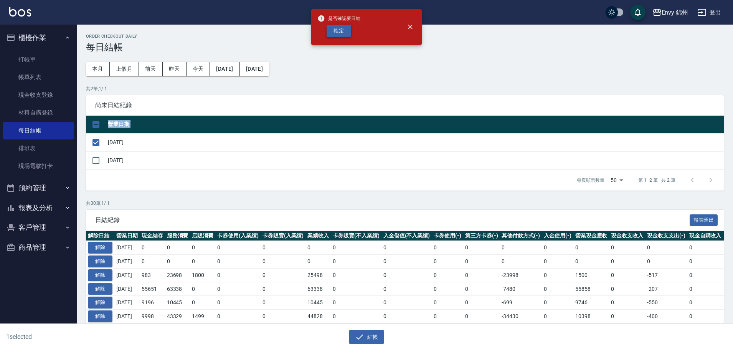
click at [337, 30] on button "確定" at bounding box center [339, 31] width 25 height 12
checkbox input "false"
